Goal: Task Accomplishment & Management: Manage account settings

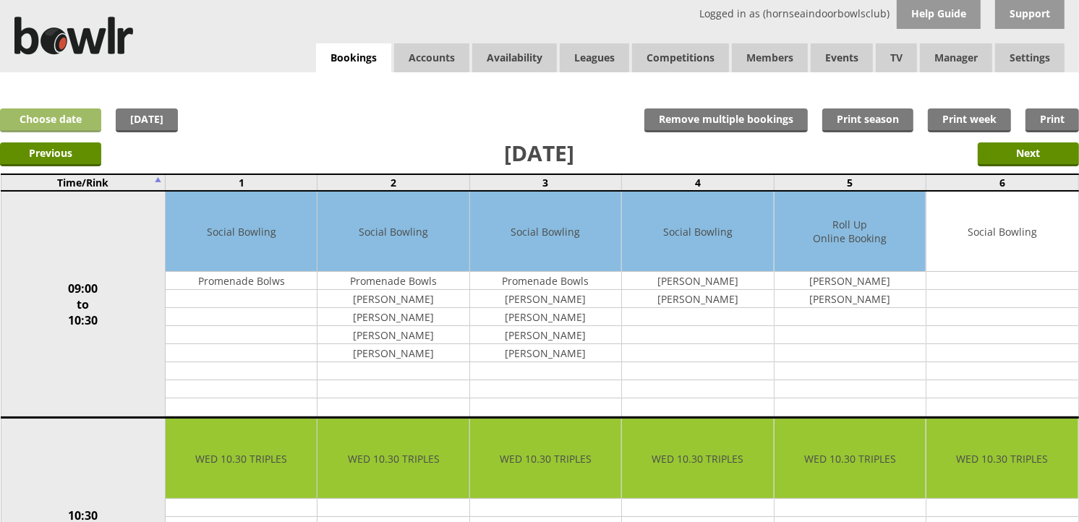
click at [36, 124] on link "Choose date" at bounding box center [50, 120] width 101 height 24
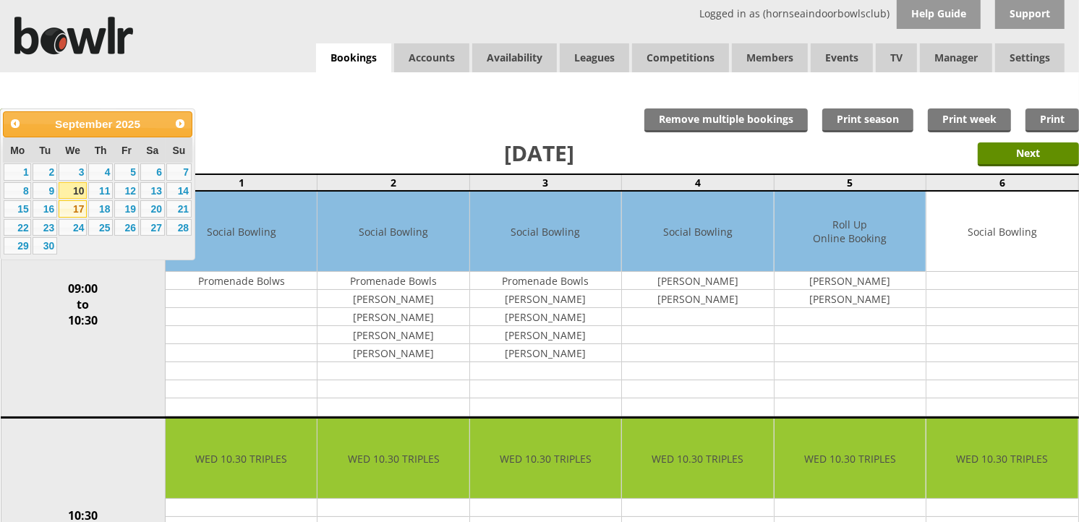
click at [75, 214] on link "17" at bounding box center [73, 208] width 28 height 17
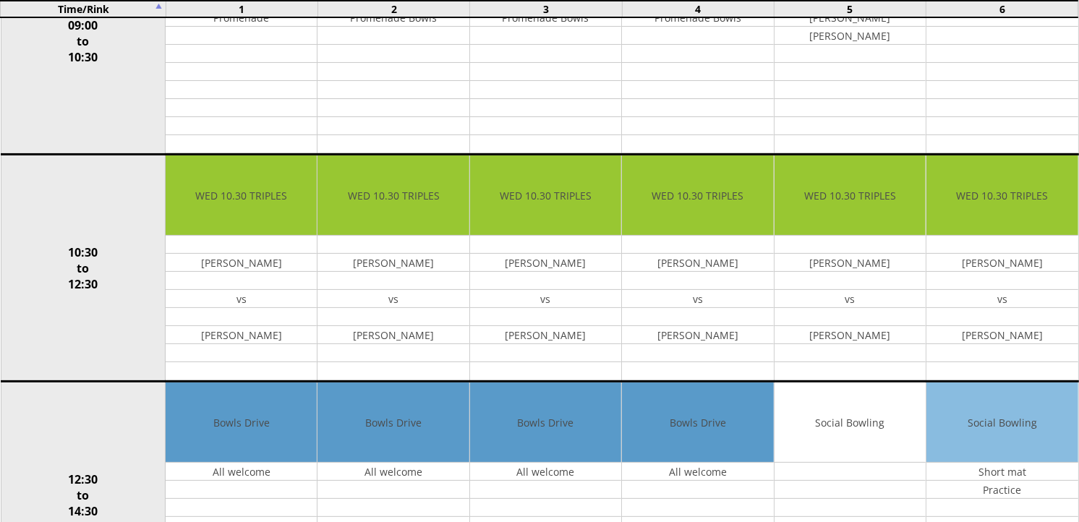
scroll to position [266, 0]
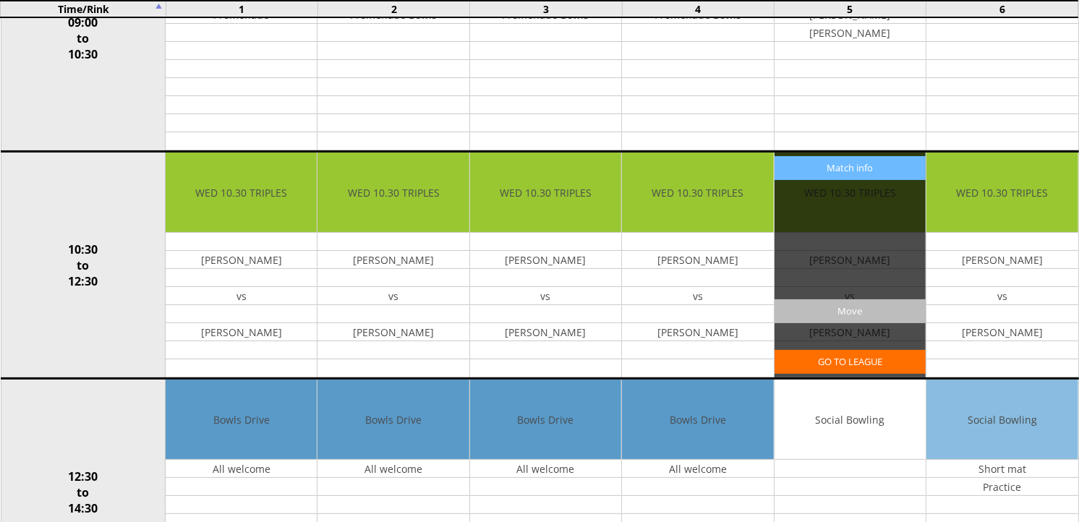
click at [847, 312] on input "Move" at bounding box center [849, 311] width 151 height 24
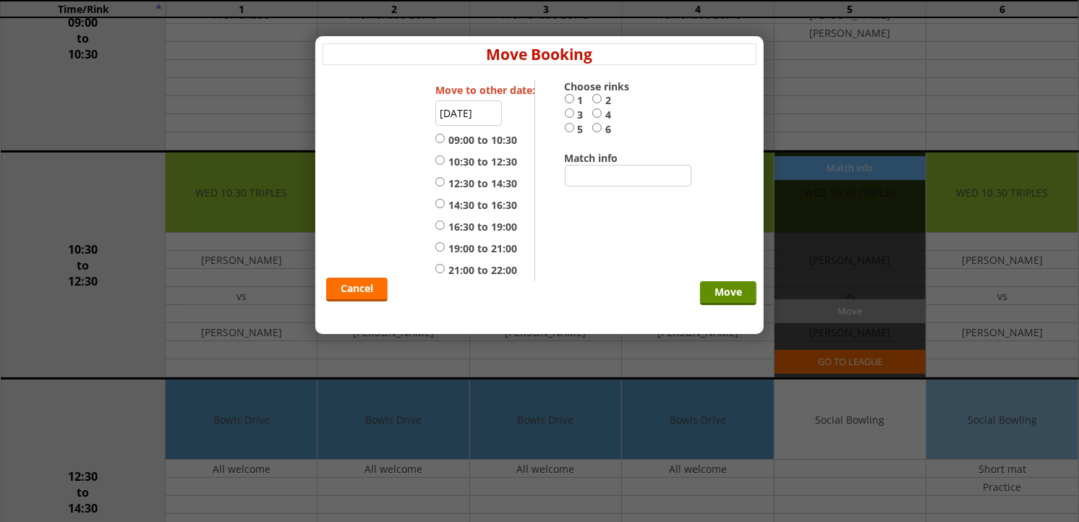
click at [437, 207] on input "14:30 to 16:30" at bounding box center [439, 203] width 9 height 11
radio input "true"
click at [566, 130] on input "5" at bounding box center [569, 127] width 9 height 11
radio input "true"
click at [487, 116] on input "17-09-2025" at bounding box center [468, 113] width 67 height 25
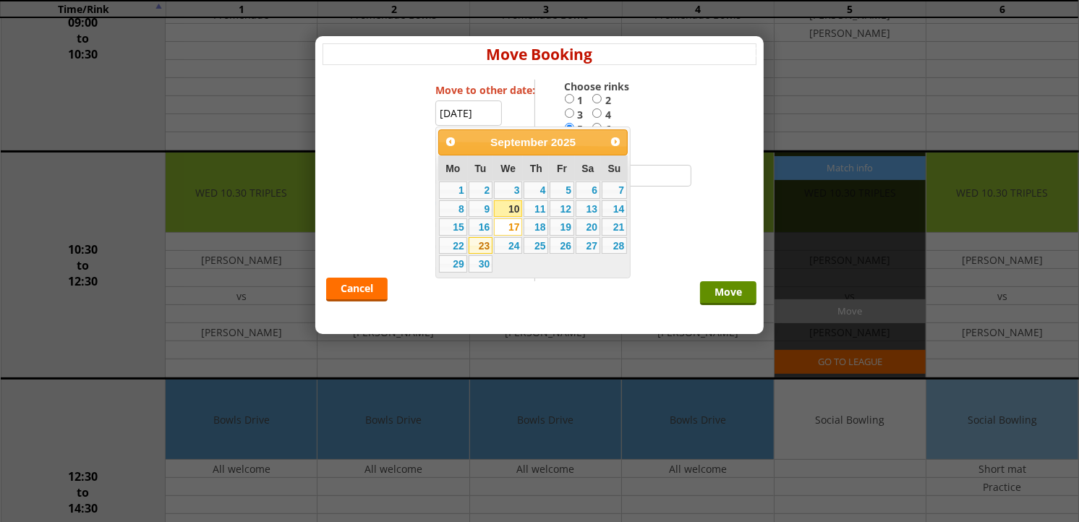
click at [478, 246] on link "23" at bounding box center [481, 245] width 25 height 17
type input "23-09-2025"
radio input "false"
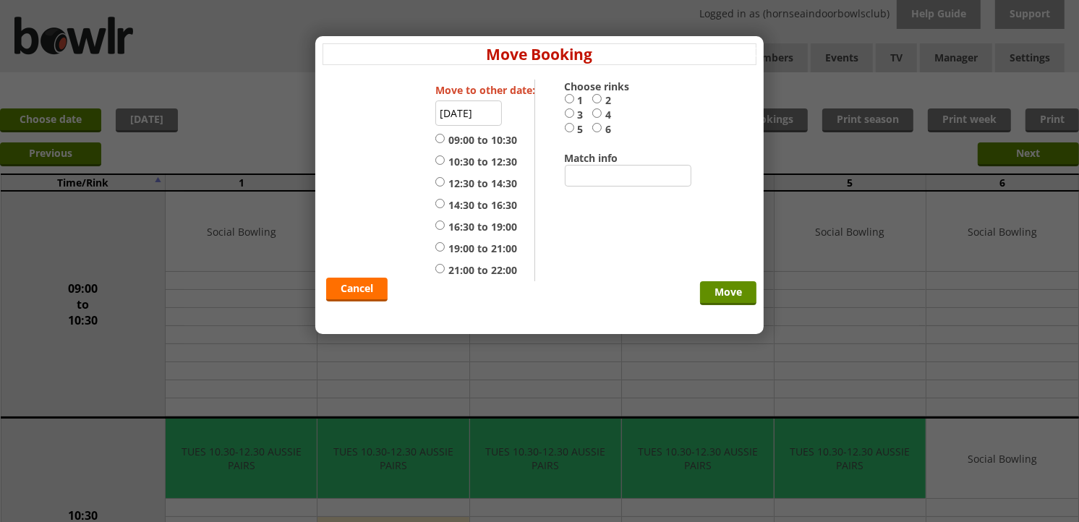
click at [440, 206] on input "14:30 to 16:30" at bounding box center [439, 203] width 9 height 11
radio input "true"
click at [566, 127] on input "5" at bounding box center [569, 127] width 9 height 11
radio input "true"
click at [714, 288] on input "Move" at bounding box center [728, 293] width 56 height 24
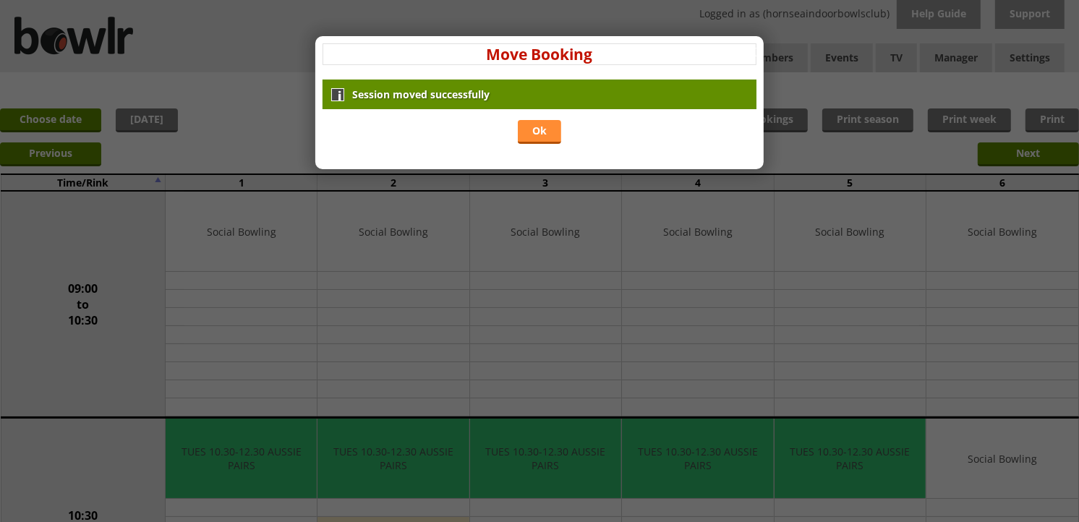
click at [544, 127] on link "Ok" at bounding box center [539, 132] width 43 height 24
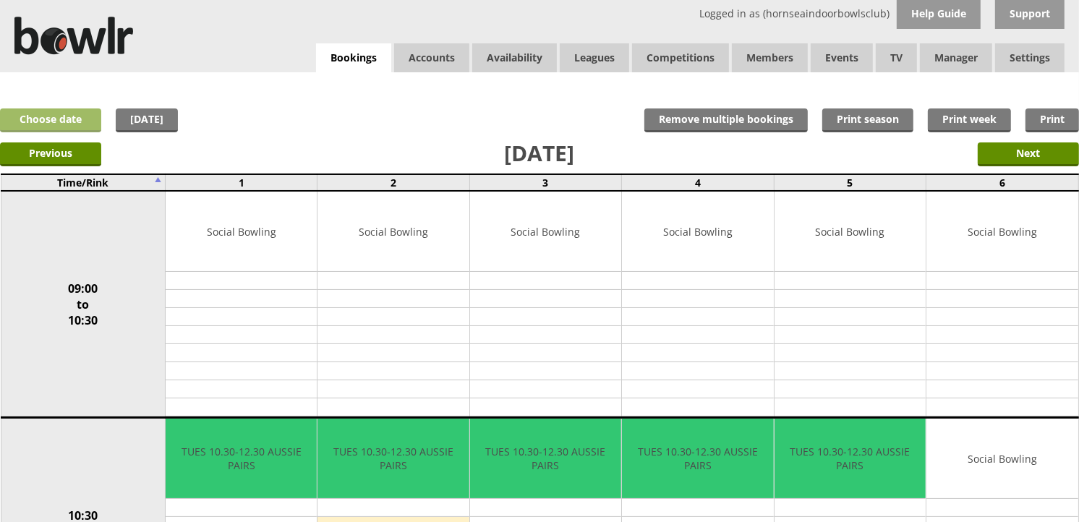
click at [53, 116] on link "Choose date" at bounding box center [50, 120] width 101 height 24
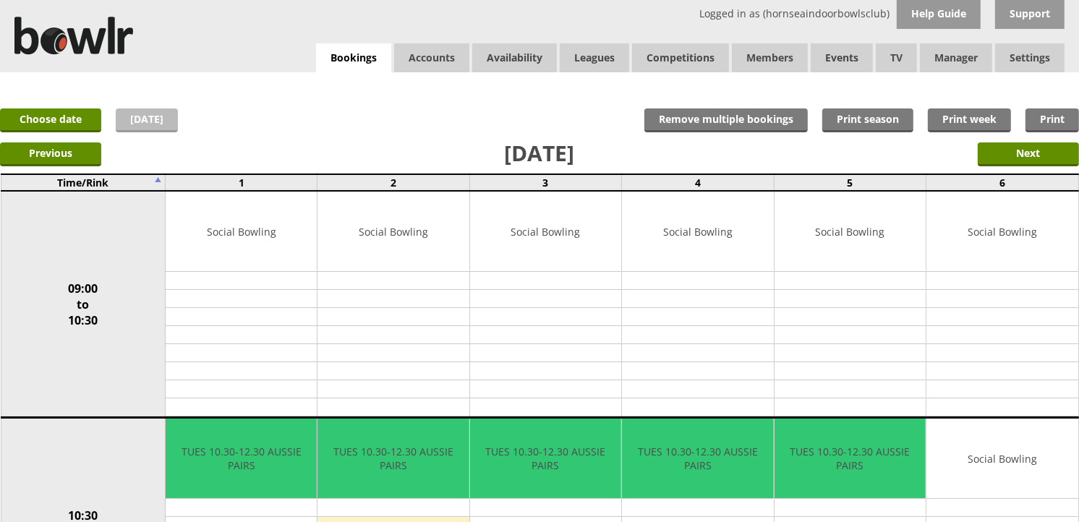
click at [155, 116] on link "[DATE]" at bounding box center [147, 120] width 62 height 24
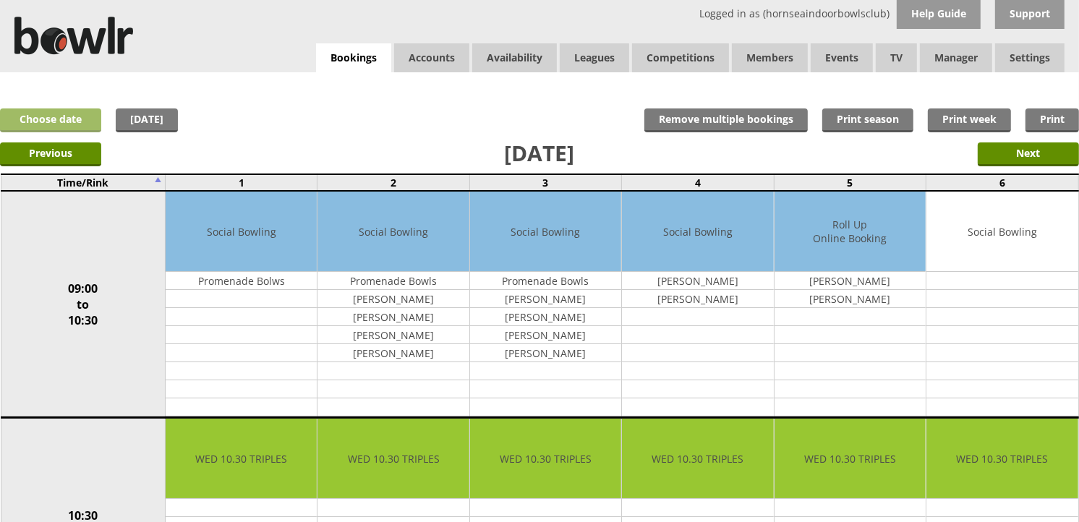
click at [58, 123] on link "Choose date" at bounding box center [50, 120] width 101 height 24
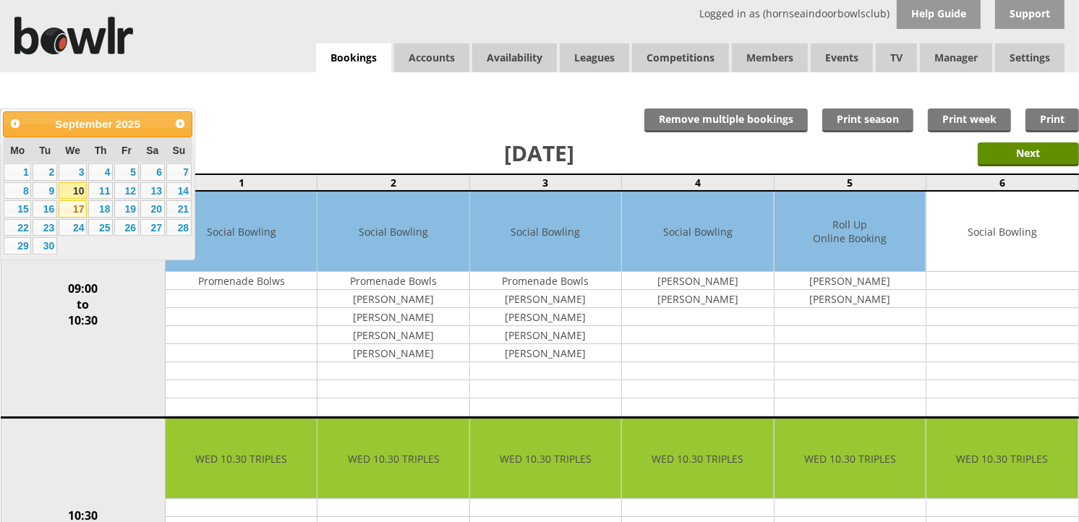
click at [72, 211] on link "17" at bounding box center [73, 208] width 28 height 17
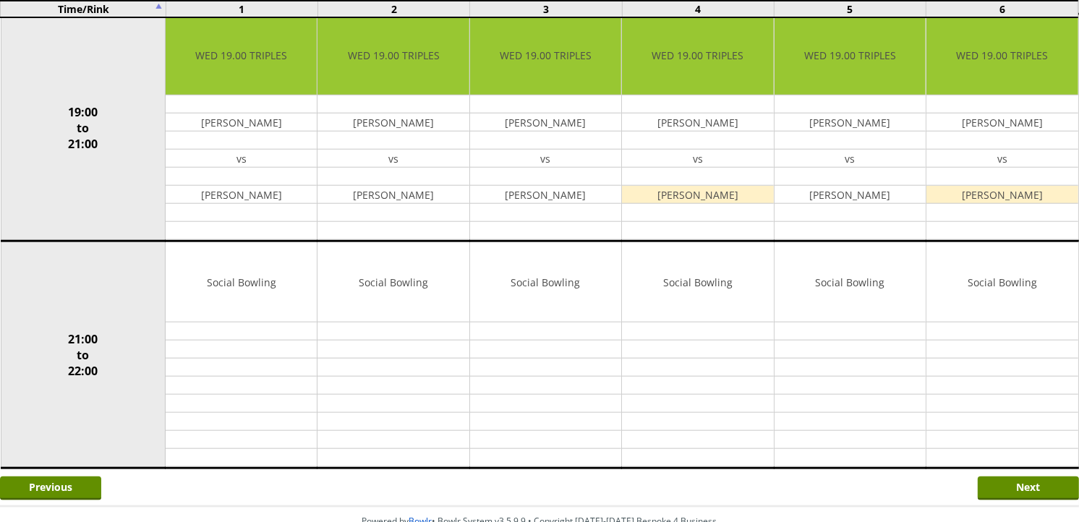
scroll to position [1398, 0]
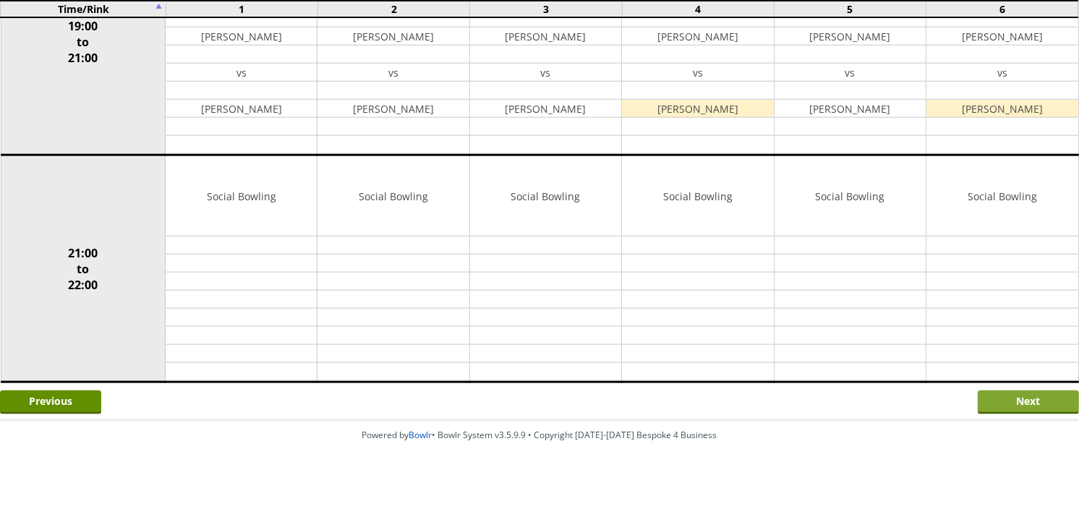
click at [1051, 409] on input "Next" at bounding box center [1028, 402] width 101 height 24
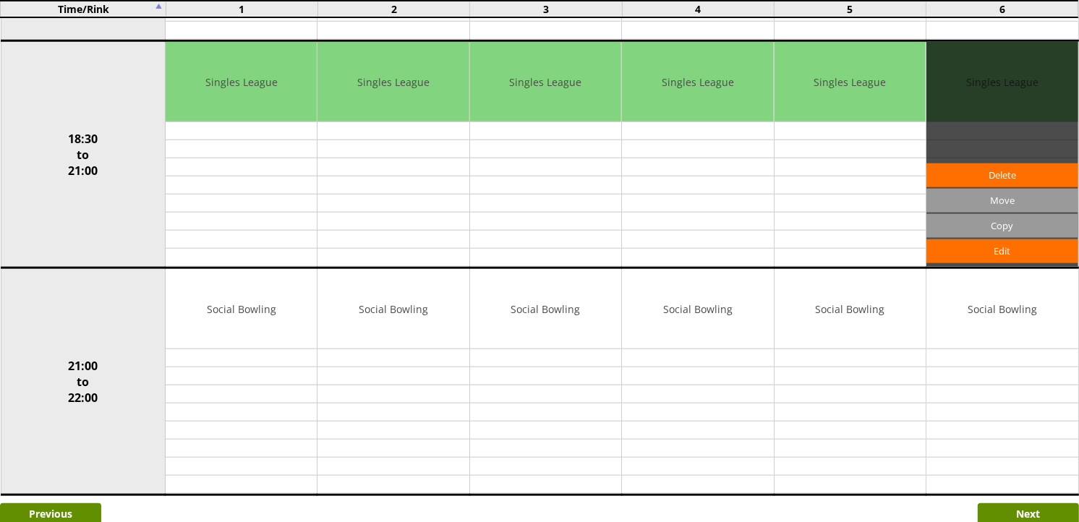
scroll to position [1365, 0]
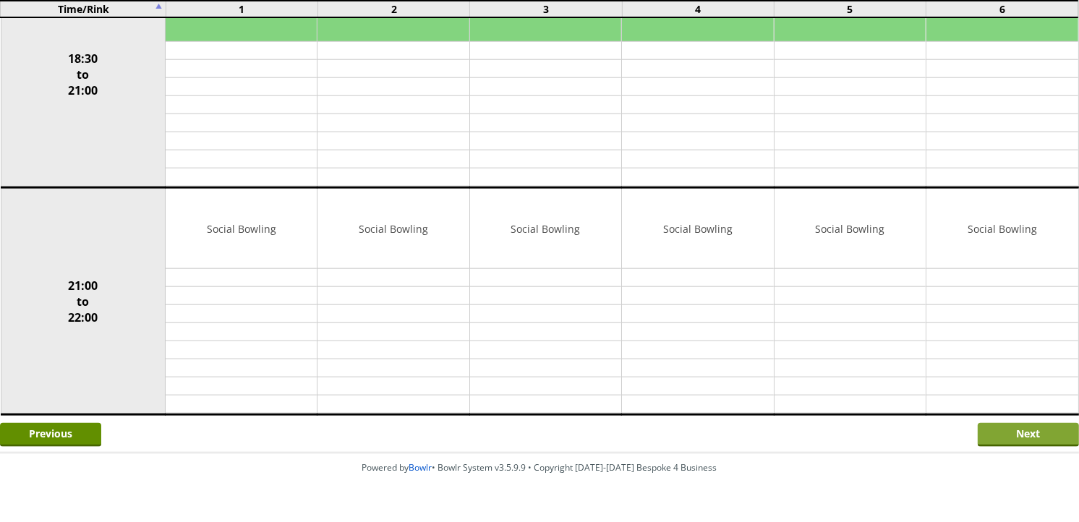
click at [1029, 440] on input "Next" at bounding box center [1028, 435] width 101 height 24
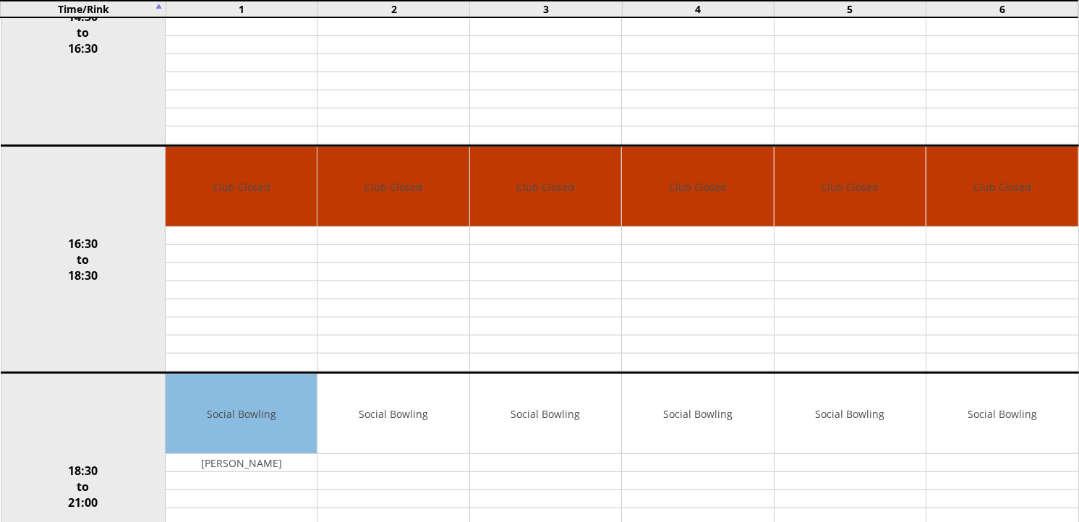
scroll to position [964, 0]
